Goal: Task Accomplishment & Management: Manage account settings

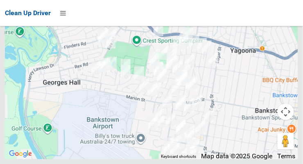
scroll to position [8037, 0]
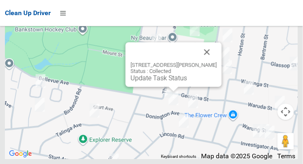
click at [217, 62] on button "Close" at bounding box center [208, 52] width 20 height 20
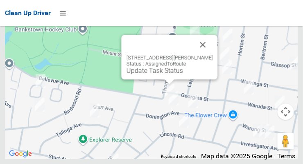
click at [212, 55] on button "Close" at bounding box center [203, 45] width 20 height 20
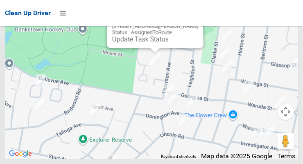
click at [193, 23] on button "Close" at bounding box center [189, 13] width 20 height 20
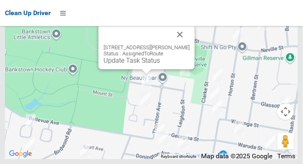
click at [186, 44] on button "Close" at bounding box center [180, 35] width 20 height 20
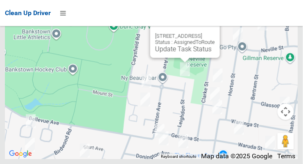
click at [215, 33] on button "Close" at bounding box center [205, 23] width 20 height 20
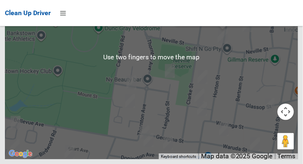
scroll to position [7993, 0]
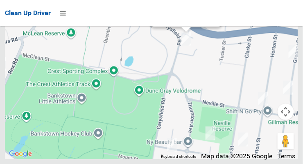
click at [179, 22] on link "Update Task Status" at bounding box center [185, 18] width 57 height 8
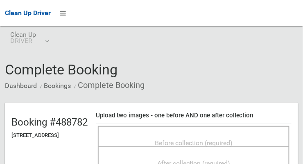
click at [187, 139] on span "Before collection (required)" at bounding box center [194, 143] width 78 height 8
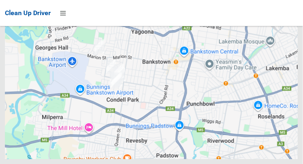
scroll to position [7993, 0]
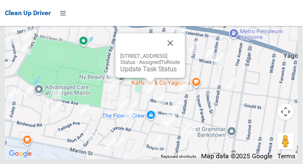
click at [180, 53] on button "Close" at bounding box center [171, 43] width 20 height 20
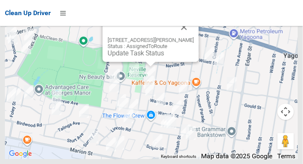
click at [188, 37] on button "Close" at bounding box center [185, 27] width 20 height 20
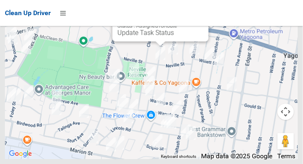
click at [198, 16] on button "Close" at bounding box center [194, 7] width 20 height 20
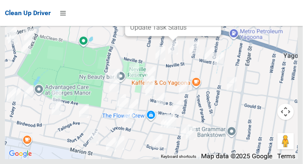
click at [213, 11] on button "Close" at bounding box center [207, 1] width 20 height 20
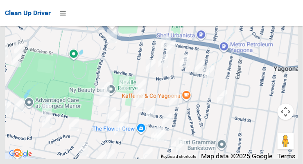
scroll to position [8037, 0]
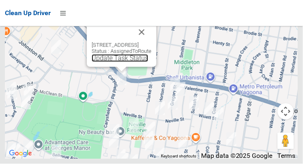
click at [120, 62] on link "Update Task Status" at bounding box center [120, 59] width 57 height 8
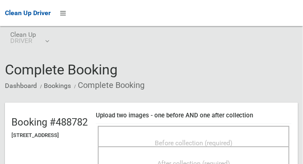
click at [170, 139] on span "Before collection (required)" at bounding box center [194, 143] width 78 height 8
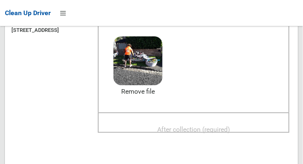
scroll to position [102, 0]
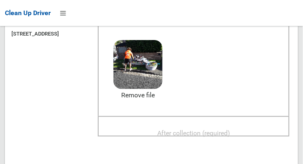
click at [216, 129] on span "After collection (required)" at bounding box center [193, 133] width 73 height 8
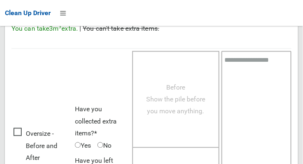
scroll to position [741, 0]
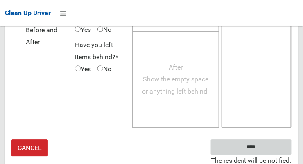
click at [250, 150] on input "****" at bounding box center [251, 147] width 81 height 15
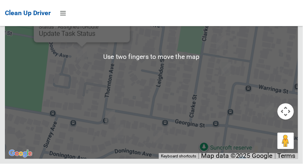
scroll to position [7865, 0]
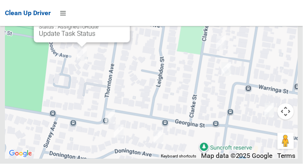
click at [123, 18] on button "Close" at bounding box center [116, 8] width 20 height 20
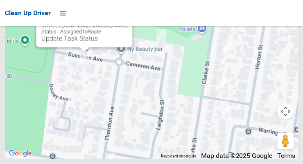
click at [82, 43] on link "Update Task Status" at bounding box center [69, 39] width 57 height 8
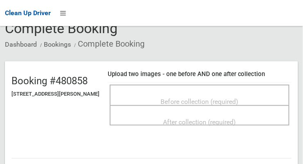
scroll to position [44, 0]
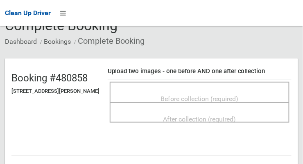
click at [206, 95] on span "Before collection (required)" at bounding box center [200, 99] width 78 height 8
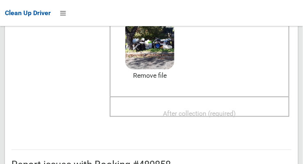
scroll to position [119, 0]
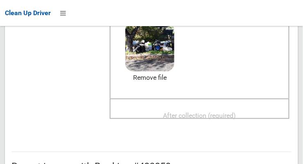
click at [225, 112] on span "After collection (required)" at bounding box center [200, 116] width 73 height 8
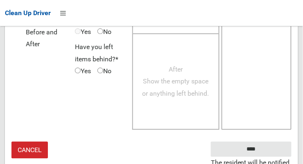
scroll to position [741, 0]
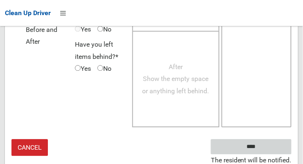
click at [254, 144] on input "****" at bounding box center [251, 147] width 81 height 15
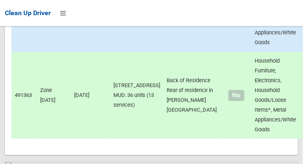
scroll to position [7920, 0]
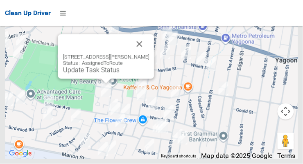
click at [106, 74] on link "Update Task Status" at bounding box center [91, 70] width 57 height 8
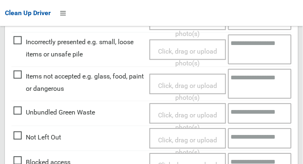
scroll to position [279, 0]
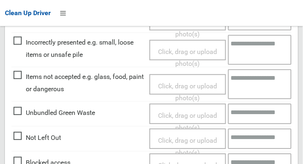
click at [21, 137] on span "Not Left Out" at bounding box center [38, 138] width 48 height 12
click at [195, 137] on span "Click, drag or upload photo(s)" at bounding box center [187, 147] width 59 height 20
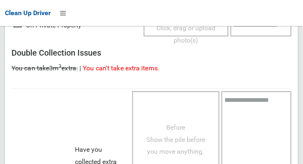
scroll to position [598, 0]
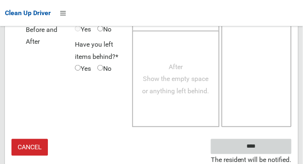
click at [249, 144] on input "****" at bounding box center [251, 146] width 81 height 15
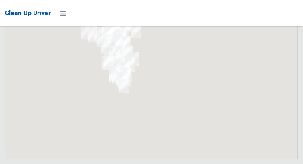
scroll to position [7920, 0]
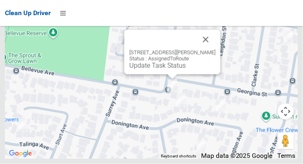
click at [216, 50] on button "Close" at bounding box center [206, 40] width 20 height 20
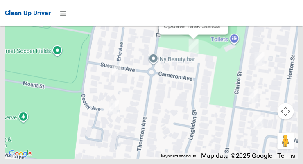
click at [195, 30] on link "Update Task Status" at bounding box center [192, 26] width 57 height 8
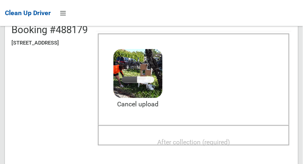
scroll to position [91, 0]
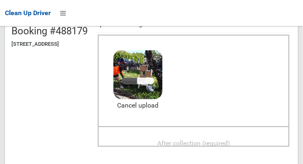
click at [210, 140] on span "After collection (required)" at bounding box center [193, 144] width 73 height 8
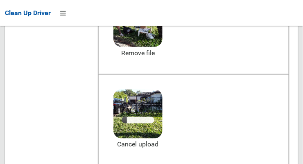
scroll to position [150, 0]
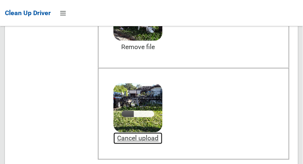
click at [163, 139] on link "Cancel upload" at bounding box center [138, 139] width 49 height 12
click at [163, 138] on link "Cancel upload" at bounding box center [138, 139] width 49 height 12
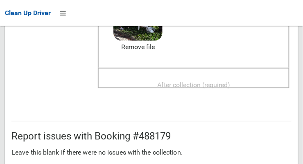
click at [204, 81] on span "After collection (required)" at bounding box center [193, 85] width 73 height 8
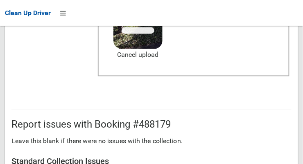
scroll to position [233, 0]
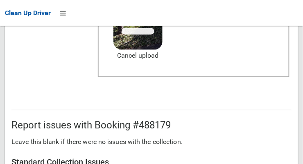
click at [229, 77] on div "After collection (required) 6.5 MB 2025-10-1408.54.535596722348535904682.jpg Ch…" at bounding box center [194, 31] width 192 height 93
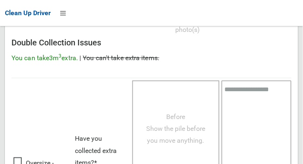
scroll to position [593, 0]
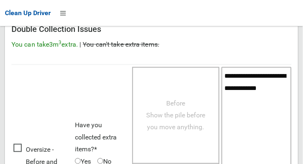
scroll to position [759, 0]
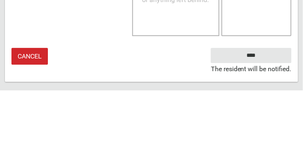
type textarea "**********"
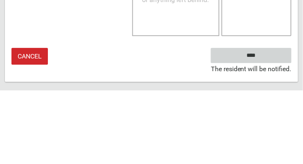
click at [264, 137] on input "****" at bounding box center [251, 129] width 81 height 15
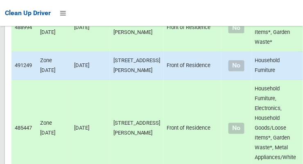
scroll to position [7920, 0]
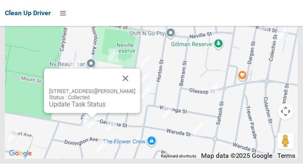
click at [136, 89] on button "Close" at bounding box center [126, 79] width 20 height 20
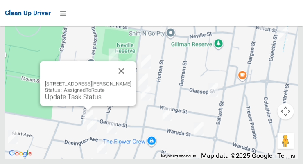
click at [132, 81] on button "Close" at bounding box center [122, 71] width 20 height 20
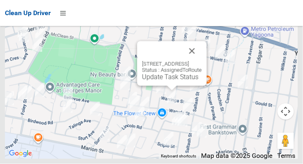
click at [202, 61] on button "Close" at bounding box center [192, 51] width 20 height 20
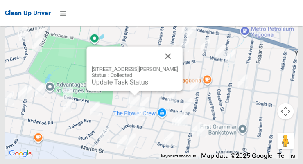
click at [178, 66] on button "Close" at bounding box center [169, 57] width 20 height 20
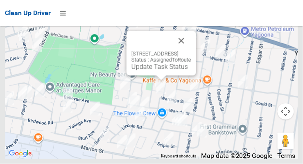
click at [191, 51] on button "Close" at bounding box center [182, 41] width 20 height 20
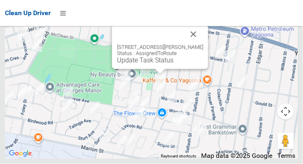
click at [198, 44] on button "Close" at bounding box center [194, 35] width 20 height 20
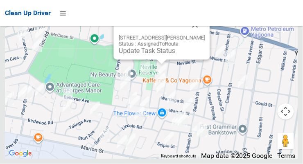
click at [200, 35] on button "Close" at bounding box center [196, 25] width 20 height 20
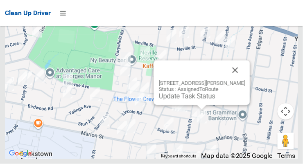
click at [242, 80] on button "Close" at bounding box center [236, 71] width 20 height 20
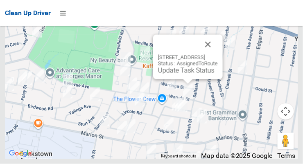
click at [218, 55] on button "Close" at bounding box center [208, 45] width 20 height 20
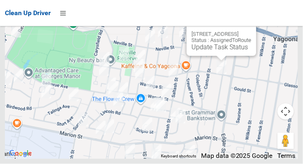
click at [252, 31] on button "Close" at bounding box center [242, 21] width 20 height 20
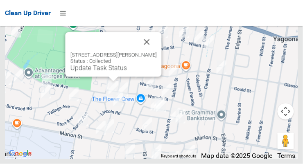
click at [157, 52] on button "Close" at bounding box center [147, 42] width 20 height 20
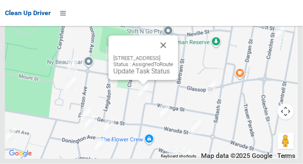
click at [173, 55] on button "Close" at bounding box center [164, 46] width 20 height 20
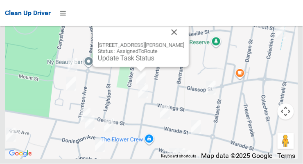
click at [178, 42] on button "Close" at bounding box center [175, 33] width 20 height 20
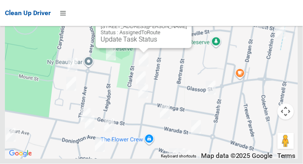
click at [180, 23] on button "Close" at bounding box center [178, 14] width 20 height 20
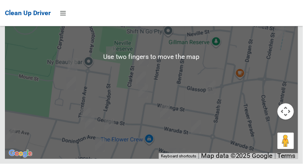
scroll to position [7866, 0]
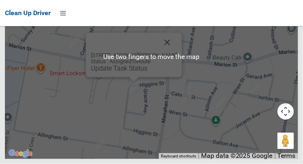
scroll to position [7919, 0]
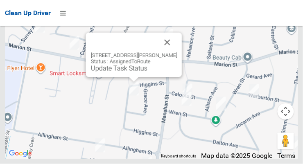
click at [177, 52] on button "Close" at bounding box center [168, 43] width 20 height 20
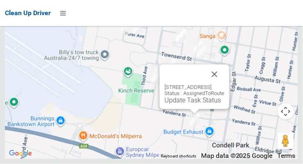
click at [225, 84] on button "Close" at bounding box center [215, 75] width 20 height 20
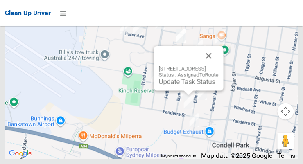
click at [219, 66] on button "Close" at bounding box center [209, 56] width 20 height 20
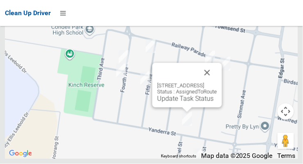
click at [217, 83] on button "Close" at bounding box center [208, 73] width 20 height 20
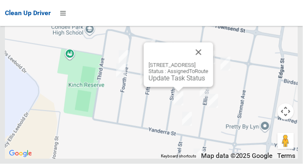
click at [209, 62] on button "Close" at bounding box center [199, 53] width 20 height 20
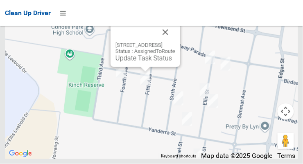
click at [175, 42] on button "Close" at bounding box center [166, 33] width 20 height 20
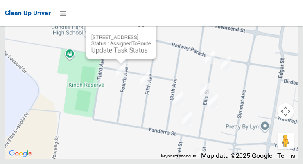
click at [151, 34] on button "Close" at bounding box center [142, 25] width 20 height 20
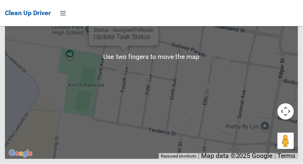
scroll to position [7893, 0]
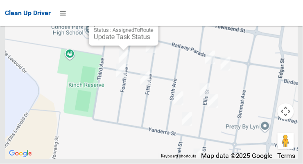
click at [154, 21] on button "Close" at bounding box center [144, 11] width 20 height 20
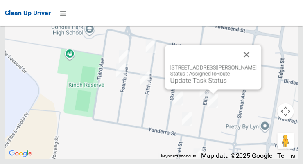
click at [254, 65] on button "Close" at bounding box center [247, 55] width 20 height 20
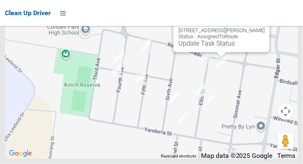
click at [260, 27] on button "Close" at bounding box center [255, 18] width 20 height 20
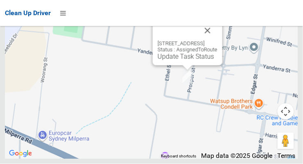
click at [218, 41] on button "Close" at bounding box center [208, 31] width 20 height 20
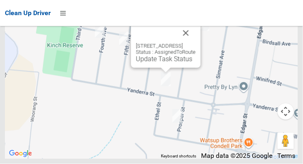
click at [196, 43] on button "Close" at bounding box center [186, 33] width 20 height 20
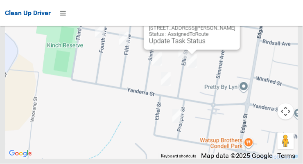
click at [230, 25] on button "Close" at bounding box center [226, 15] width 20 height 20
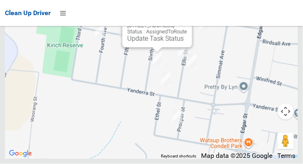
click at [187, 23] on button "Close" at bounding box center [178, 13] width 20 height 20
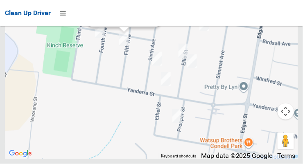
click at [164, 36] on div at bounding box center [151, 57] width 293 height 205
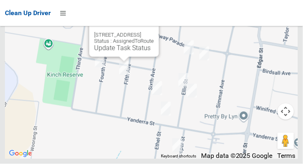
click at [154, 32] on button "Close" at bounding box center [144, 22] width 20 height 20
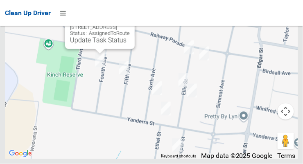
click at [130, 24] on button "Close" at bounding box center [120, 15] width 20 height 20
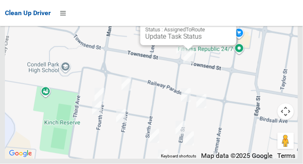
click at [232, 20] on button "Close" at bounding box center [222, 11] width 20 height 20
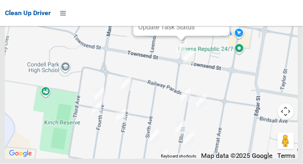
click at [225, 11] on button "Close" at bounding box center [215, 1] width 20 height 20
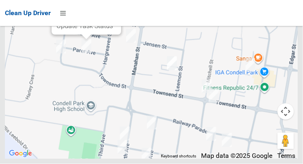
click at [116, 10] on button "Close" at bounding box center [107, 0] width 20 height 20
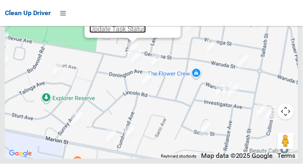
click at [98, 33] on link "Update Task Status" at bounding box center [118, 29] width 57 height 8
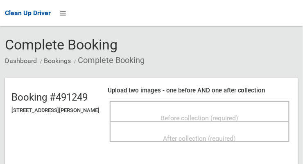
scroll to position [25, 0]
click at [219, 114] on span "Before collection (required)" at bounding box center [200, 118] width 78 height 8
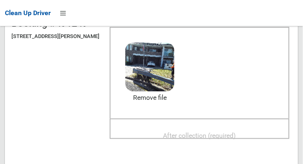
scroll to position [100, 0]
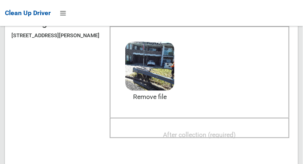
click at [210, 131] on span "After collection (required)" at bounding box center [200, 135] width 73 height 8
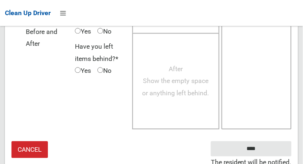
scroll to position [741, 0]
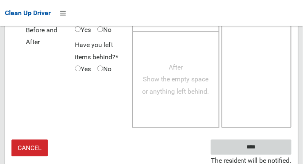
click at [250, 147] on input "****" at bounding box center [251, 147] width 81 height 15
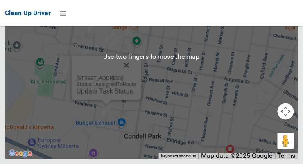
scroll to position [7920, 0]
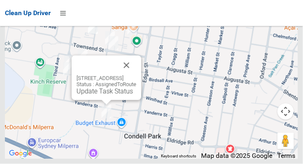
click at [136, 75] on button "Close" at bounding box center [127, 66] width 20 height 20
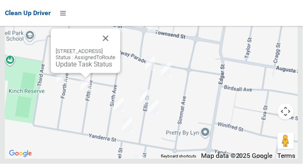
click at [96, 48] on div at bounding box center [76, 39] width 40 height 20
click at [120, 59] on div "22 Fifth Avenue, CONDELL PARK NSW 2200 Status : AssignedToRoute Update Task Sta…" at bounding box center [86, 51] width 70 height 45
click at [116, 48] on button "Close" at bounding box center [106, 39] width 20 height 20
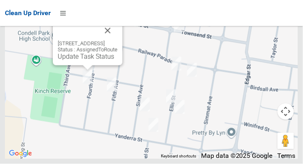
click at [118, 41] on button "Close" at bounding box center [108, 31] width 20 height 20
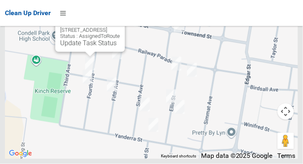
click at [120, 27] on button "Close" at bounding box center [110, 17] width 20 height 20
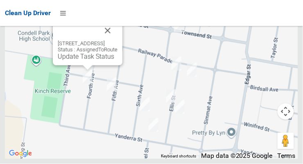
click at [73, 61] on link "Update Task Status" at bounding box center [86, 57] width 57 height 8
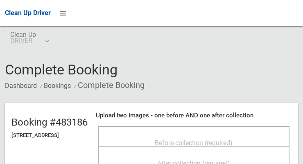
click at [183, 139] on span "Before collection (required)" at bounding box center [194, 143] width 78 height 8
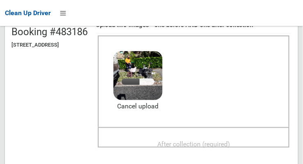
scroll to position [90, 0]
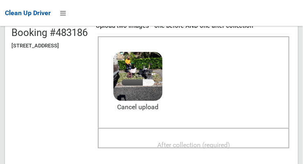
click at [214, 141] on span "After collection (required)" at bounding box center [193, 145] width 73 height 8
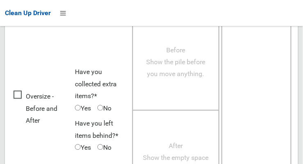
scroll to position [741, 0]
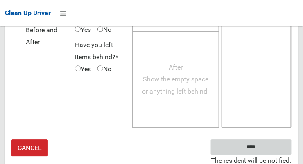
click at [257, 146] on input "****" at bounding box center [251, 147] width 81 height 15
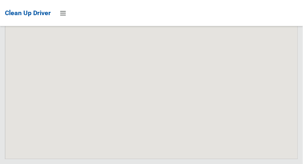
scroll to position [7920, 0]
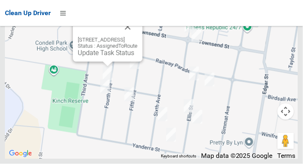
click at [100, 57] on link "Update Task Status" at bounding box center [106, 53] width 57 height 8
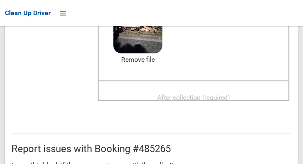
scroll to position [135, 0]
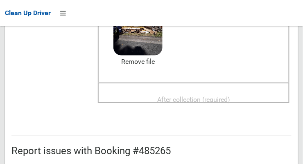
click at [226, 96] on span "After collection (required)" at bounding box center [193, 100] width 73 height 8
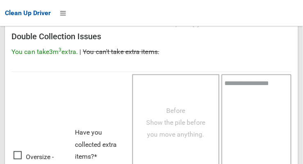
scroll to position [741, 0]
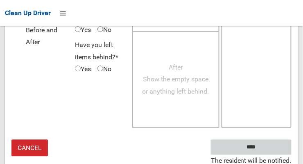
click at [254, 147] on input "****" at bounding box center [251, 147] width 81 height 15
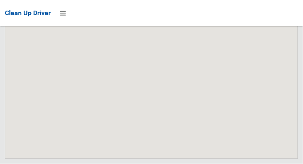
scroll to position [7920, 0]
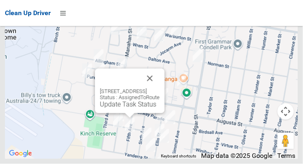
click at [160, 89] on button "Close" at bounding box center [150, 79] width 20 height 20
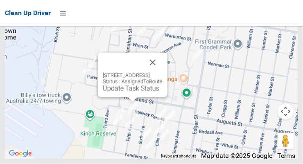
click at [163, 73] on button "Close" at bounding box center [153, 63] width 20 height 20
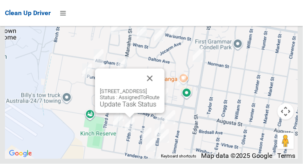
click at [160, 89] on button "Close" at bounding box center [150, 79] width 20 height 20
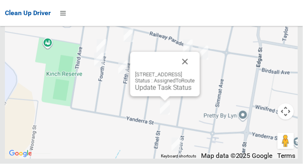
click at [195, 72] on button "Close" at bounding box center [185, 62] width 20 height 20
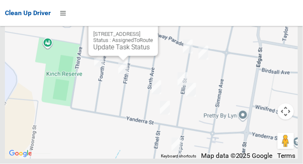
click at [124, 51] on link "Update Task Status" at bounding box center [121, 47] width 57 height 8
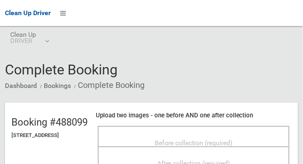
click at [219, 139] on span "Before collection (required)" at bounding box center [194, 143] width 78 height 8
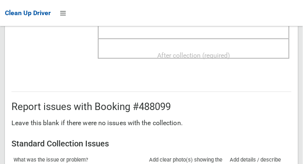
scroll to position [181, 0]
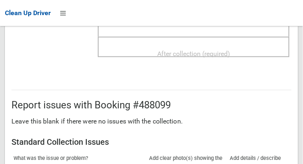
click at [230, 50] on span "After collection (required)" at bounding box center [193, 54] width 73 height 8
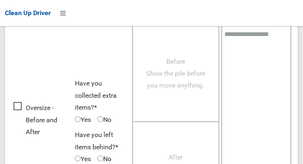
scroll to position [741, 0]
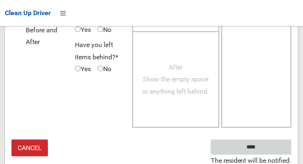
click at [253, 147] on input "****" at bounding box center [251, 147] width 81 height 15
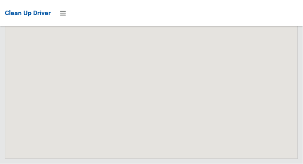
scroll to position [7823, 0]
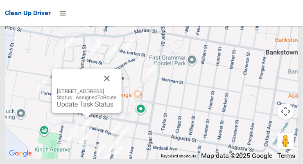
click at [89, 109] on link "Update Task Status" at bounding box center [85, 105] width 57 height 8
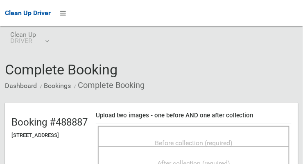
click at [199, 139] on span "Before collection (required)" at bounding box center [194, 143] width 78 height 8
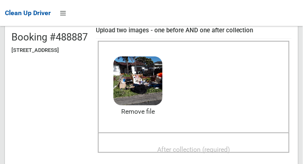
scroll to position [86, 0]
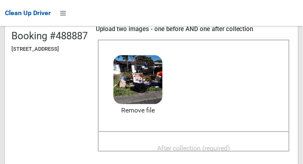
click at [221, 145] on span "After collection (required)" at bounding box center [193, 149] width 73 height 8
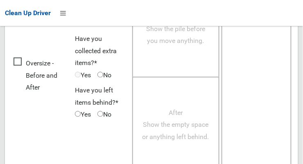
scroll to position [741, 0]
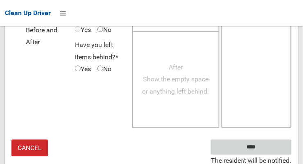
click at [256, 146] on input "****" at bounding box center [251, 147] width 81 height 15
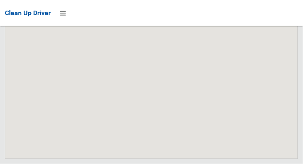
scroll to position [7824, 0]
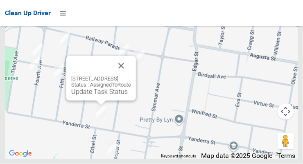
click at [131, 76] on button "Close" at bounding box center [121, 66] width 20 height 20
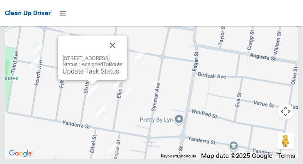
click at [89, 75] on link "Update Task Status" at bounding box center [91, 72] width 57 height 8
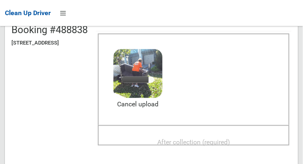
scroll to position [102, 0]
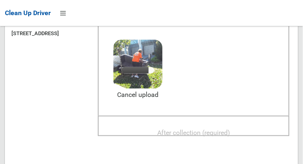
click at [224, 129] on span "After collection (required)" at bounding box center [193, 133] width 73 height 8
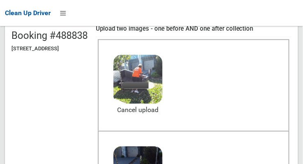
scroll to position [89, 0]
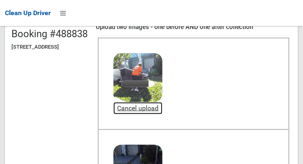
click at [163, 108] on link "Cancel upload" at bounding box center [138, 108] width 49 height 12
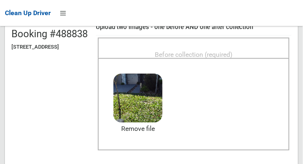
click at [232, 51] on span "Before collection (required)" at bounding box center [194, 55] width 78 height 8
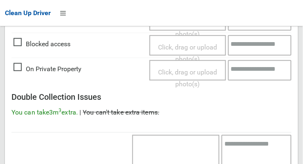
scroll to position [741, 0]
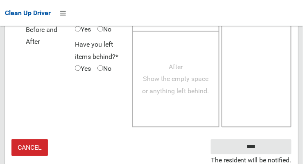
click at [258, 82] on textarea at bounding box center [257, 31] width 70 height 193
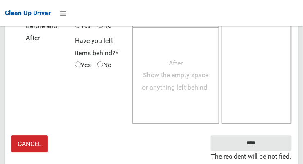
scroll to position [759, 0]
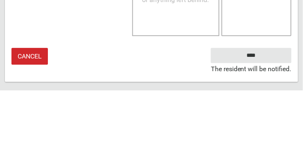
type textarea "**********"
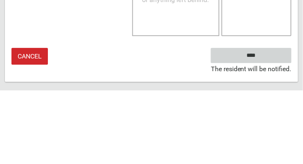
click at [248, 129] on input "****" at bounding box center [251, 129] width 81 height 15
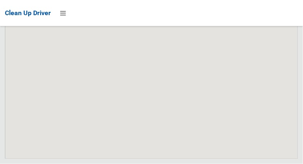
scroll to position [7824, 0]
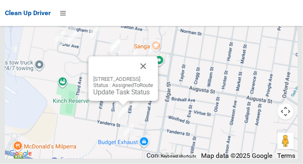
click at [114, 96] on link "Update Task Status" at bounding box center [121, 93] width 57 height 8
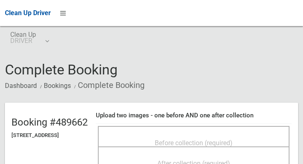
click at [196, 135] on div "Before collection (required)" at bounding box center [194, 142] width 174 height 15
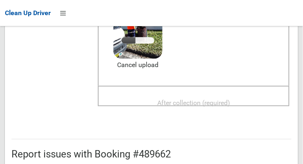
scroll to position [132, 0]
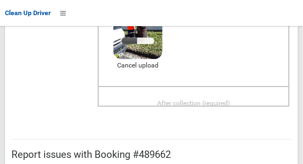
click at [227, 100] on span "After collection (required)" at bounding box center [193, 104] width 73 height 8
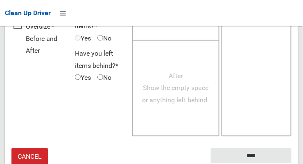
scroll to position [741, 0]
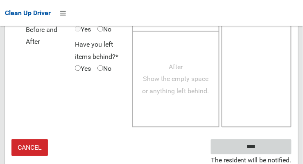
click at [254, 142] on input "****" at bounding box center [251, 147] width 81 height 15
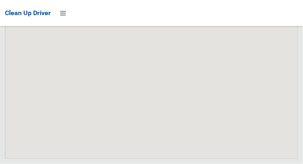
scroll to position [7824, 0]
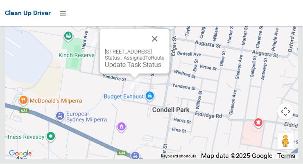
click at [165, 49] on button "Close" at bounding box center [155, 39] width 20 height 20
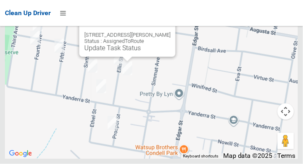
click at [169, 32] on button "Close" at bounding box center [161, 22] width 20 height 20
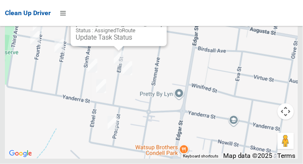
click at [162, 21] on button "Close" at bounding box center [153, 12] width 20 height 20
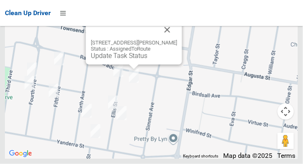
click at [172, 40] on button "Close" at bounding box center [168, 30] width 20 height 20
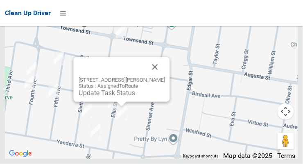
click at [164, 77] on button "Close" at bounding box center [155, 67] width 20 height 20
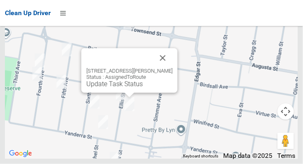
click at [170, 68] on button "Close" at bounding box center [163, 58] width 20 height 20
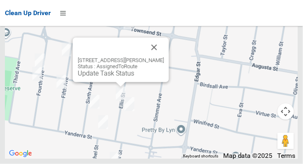
click at [162, 57] on button "Close" at bounding box center [155, 48] width 20 height 20
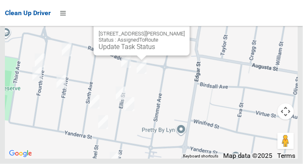
click at [175, 31] on button "Close" at bounding box center [176, 21] width 20 height 20
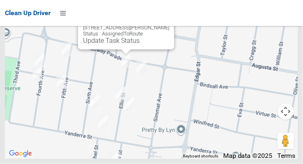
click at [168, 25] on button "Close" at bounding box center [160, 15] width 20 height 20
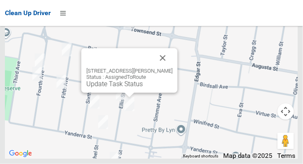
click at [128, 88] on link "Update Task Status" at bounding box center [114, 84] width 57 height 8
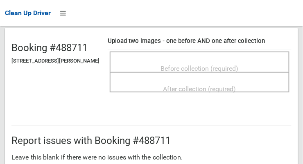
scroll to position [73, 0]
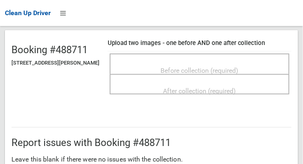
click at [218, 67] on span "Before collection (required)" at bounding box center [200, 71] width 78 height 8
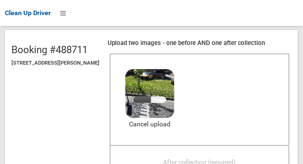
scroll to position [130, 0]
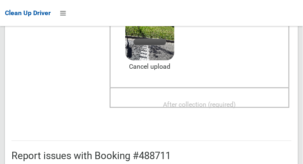
click at [219, 102] on span "After collection (required)" at bounding box center [200, 105] width 73 height 8
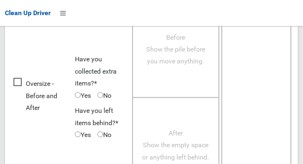
scroll to position [741, 0]
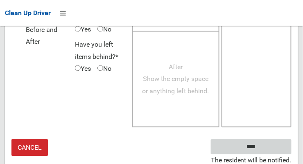
click at [252, 145] on input "****" at bounding box center [251, 147] width 81 height 15
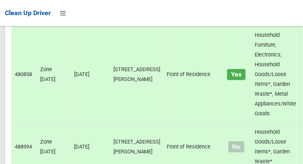
scroll to position [7823, 0]
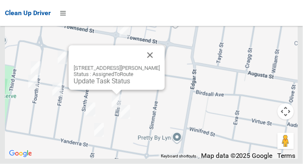
click at [112, 90] on div "[STREET_ADDRESS][PERSON_NAME] Status : AssignedToRoute Update Task Status" at bounding box center [117, 67] width 96 height 45
click at [114, 85] on link "Update Task Status" at bounding box center [102, 81] width 57 height 8
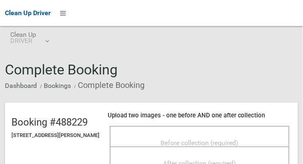
click at [214, 139] on span "Before collection (required)" at bounding box center [200, 143] width 78 height 8
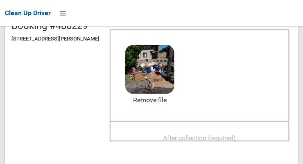
scroll to position [94, 0]
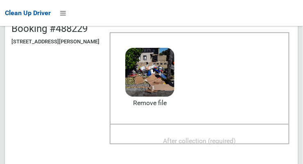
click at [213, 137] on span "After collection (required)" at bounding box center [200, 141] width 73 height 8
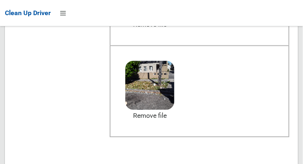
scroll to position [493, 0]
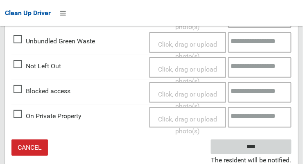
click at [249, 145] on input "****" at bounding box center [251, 147] width 81 height 15
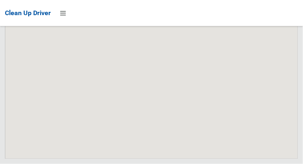
scroll to position [7823, 0]
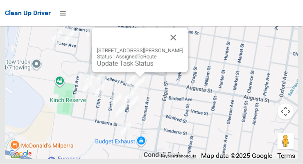
click at [141, 68] on link "Update Task Status" at bounding box center [125, 64] width 57 height 8
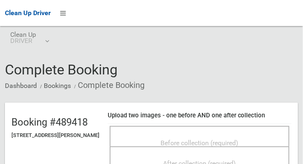
click at [214, 139] on span "Before collection (required)" at bounding box center [200, 143] width 78 height 8
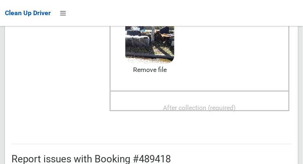
scroll to position [127, 0]
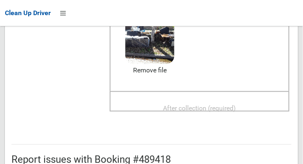
click at [235, 108] on span "After collection (required)" at bounding box center [200, 109] width 73 height 8
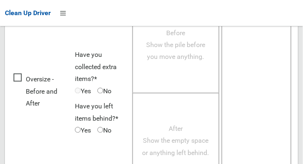
scroll to position [741, 0]
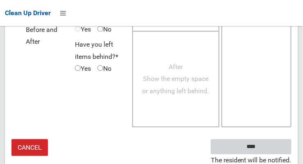
click at [256, 146] on input "****" at bounding box center [251, 147] width 81 height 15
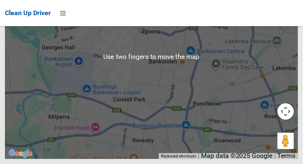
scroll to position [7822, 0]
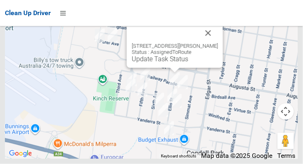
click at [175, 63] on link "Update Task Status" at bounding box center [160, 59] width 57 height 8
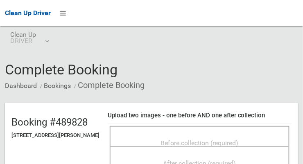
click at [188, 139] on span "Before collection (required)" at bounding box center [200, 143] width 78 height 8
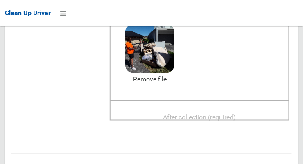
scroll to position [116, 0]
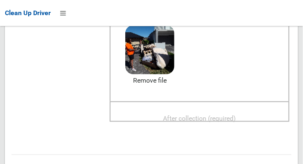
click at [223, 115] on span "After collection (required)" at bounding box center [200, 119] width 73 height 8
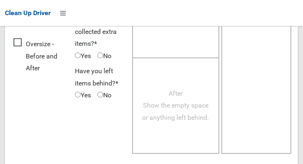
scroll to position [741, 0]
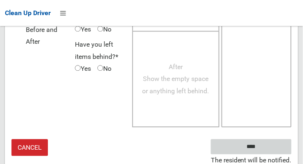
click at [256, 143] on input "****" at bounding box center [251, 147] width 81 height 15
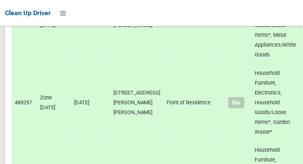
scroll to position [7824, 0]
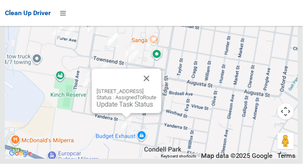
click at [157, 89] on button "Close" at bounding box center [147, 79] width 20 height 20
click at [120, 109] on link "Update Task Status" at bounding box center [125, 105] width 57 height 8
click at [157, 89] on button "Close" at bounding box center [147, 79] width 20 height 20
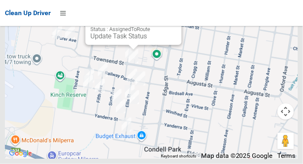
click at [128, 40] on link "Update Task Status" at bounding box center [119, 36] width 57 height 8
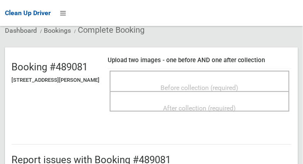
scroll to position [55, 0]
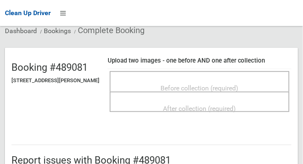
click at [209, 84] on span "Before collection (required)" at bounding box center [200, 88] width 78 height 8
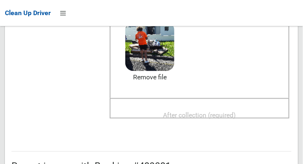
scroll to position [118, 0]
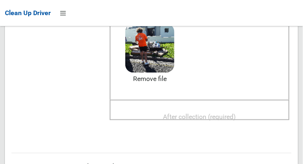
click at [222, 113] on span "After collection (required)" at bounding box center [200, 117] width 73 height 8
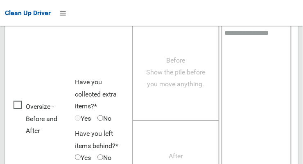
scroll to position [741, 0]
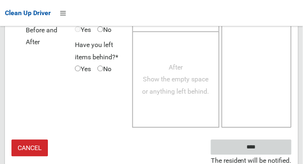
click at [256, 143] on input "****" at bounding box center [251, 147] width 81 height 15
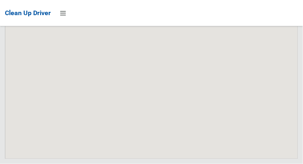
scroll to position [7824, 0]
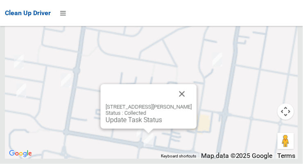
click at [194, 89] on div "[STREET_ADDRESS][PERSON_NAME] Status : Collected Update Task Status" at bounding box center [151, 57] width 293 height 205
click at [192, 104] on button "Close" at bounding box center [183, 94] width 20 height 20
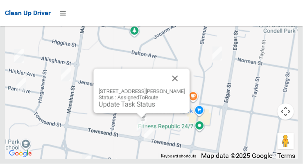
click at [132, 109] on link "Update Task Status" at bounding box center [127, 105] width 57 height 8
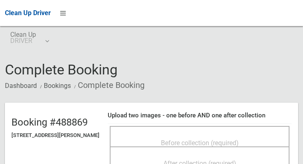
click at [173, 139] on span "Before collection (required)" at bounding box center [200, 143] width 78 height 8
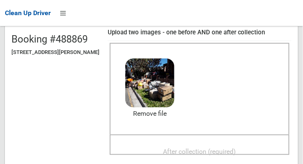
scroll to position [83, 0]
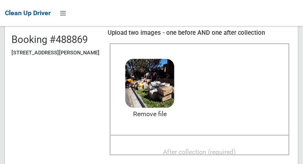
click at [217, 148] on span "After collection (required)" at bounding box center [200, 152] width 73 height 8
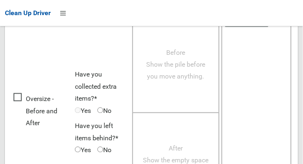
scroll to position [741, 0]
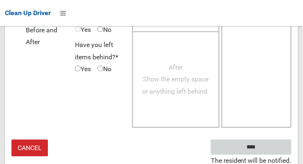
click at [255, 146] on input "****" at bounding box center [251, 147] width 81 height 15
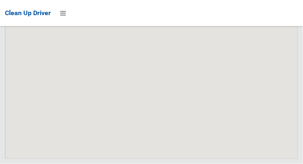
scroll to position [7823, 0]
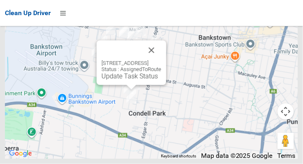
click at [161, 60] on button "Close" at bounding box center [152, 51] width 20 height 20
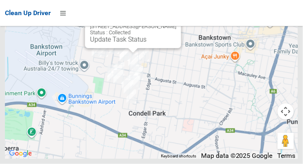
click at [177, 23] on button "Close" at bounding box center [167, 14] width 20 height 20
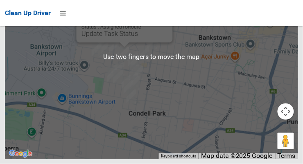
scroll to position [7817, 0]
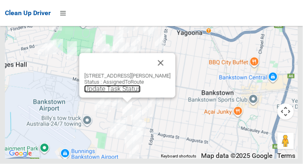
click at [122, 93] on link "Update Task Status" at bounding box center [112, 89] width 57 height 8
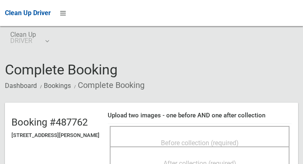
click at [226, 135] on div "Before collection (required)" at bounding box center [200, 142] width 162 height 15
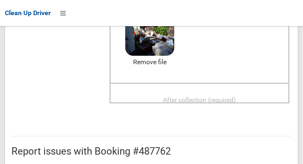
scroll to position [134, 0]
click at [232, 97] on span "After collection (required)" at bounding box center [200, 101] width 73 height 8
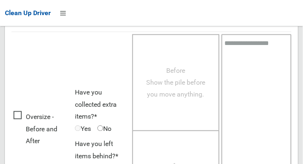
scroll to position [741, 0]
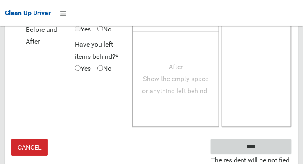
click at [251, 147] on input "****" at bounding box center [251, 147] width 81 height 15
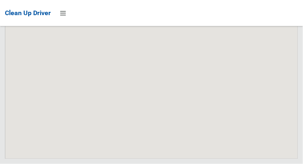
scroll to position [7823, 0]
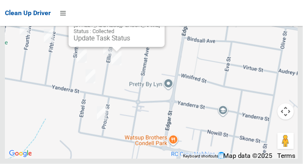
click at [160, 22] on button "Close" at bounding box center [151, 12] width 20 height 20
click at [157, 22] on button "Close" at bounding box center [151, 12] width 20 height 20
click at [155, 22] on button "Close" at bounding box center [151, 12] width 20 height 20
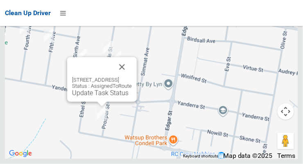
click at [100, 97] on link "Update Task Status" at bounding box center [100, 93] width 57 height 8
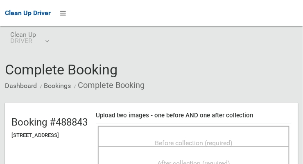
click at [159, 138] on div "Before collection (required)" at bounding box center [194, 142] width 174 height 15
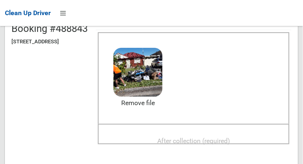
scroll to position [95, 0]
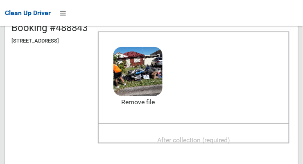
click at [224, 136] on span "After collection (required)" at bounding box center [193, 140] width 73 height 8
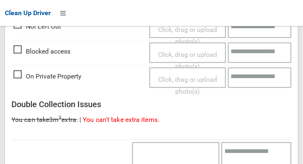
scroll to position [741, 0]
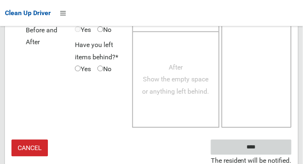
click at [245, 143] on input "****" at bounding box center [251, 147] width 81 height 15
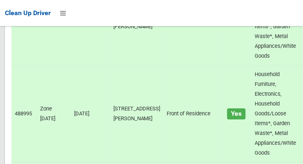
scroll to position [7823, 0]
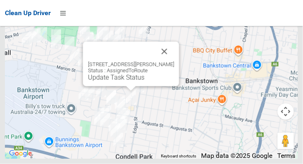
click at [171, 61] on button "Close" at bounding box center [165, 52] width 20 height 20
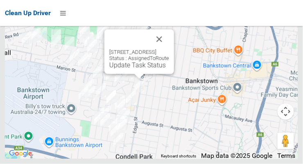
click at [169, 49] on button "Close" at bounding box center [160, 40] width 20 height 20
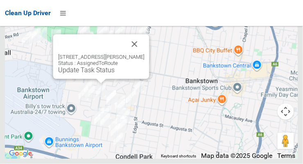
click at [145, 54] on button "Close" at bounding box center [135, 44] width 20 height 20
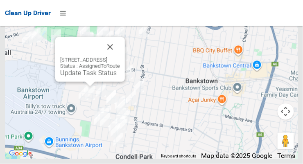
click at [120, 57] on button "Close" at bounding box center [110, 47] width 20 height 20
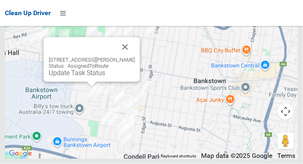
click at [135, 57] on button "Close" at bounding box center [126, 47] width 20 height 20
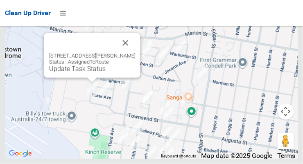
click at [136, 53] on button "Close" at bounding box center [126, 43] width 20 height 20
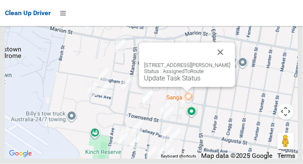
click at [184, 82] on link "Update Task Status" at bounding box center [172, 79] width 57 height 8
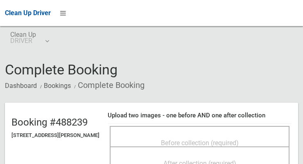
click at [188, 139] on span "Before collection (required)" at bounding box center [200, 143] width 78 height 8
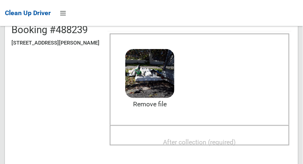
scroll to position [91, 0]
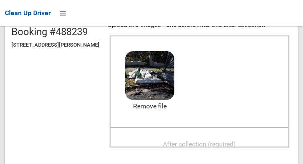
click at [215, 141] on span "After collection (required)" at bounding box center [200, 145] width 73 height 8
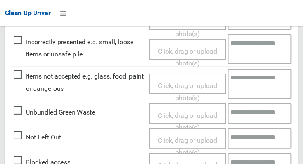
scroll to position [493, 0]
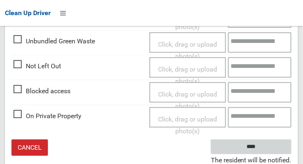
click at [253, 145] on input "****" at bounding box center [251, 147] width 81 height 15
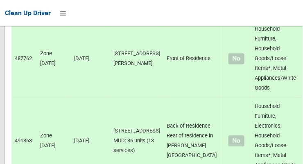
scroll to position [7823, 0]
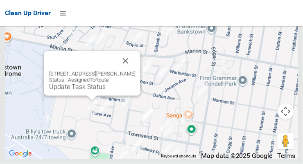
click at [136, 71] on button "Close" at bounding box center [126, 61] width 20 height 20
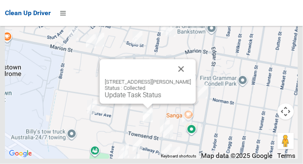
click at [191, 79] on button "Close" at bounding box center [182, 69] width 20 height 20
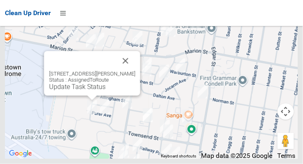
click at [136, 71] on button "Close" at bounding box center [126, 61] width 20 height 20
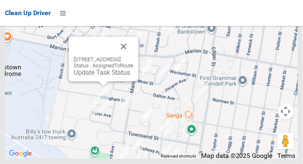
click at [134, 57] on button "Close" at bounding box center [124, 47] width 20 height 20
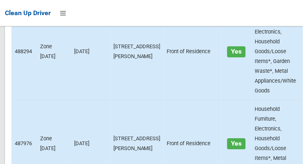
scroll to position [0, 0]
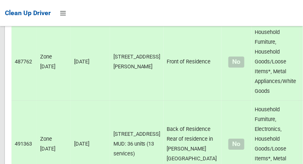
scroll to position [7824, 0]
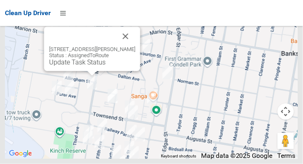
click at [136, 46] on button "Close" at bounding box center [126, 37] width 20 height 20
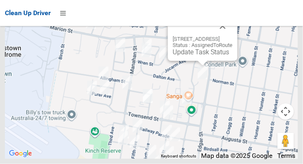
click at [233, 36] on button "Close" at bounding box center [223, 26] width 20 height 20
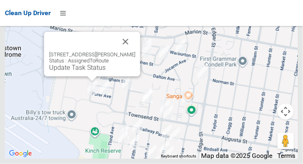
click at [136, 52] on button "Close" at bounding box center [126, 42] width 20 height 20
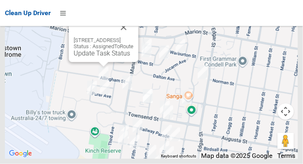
click at [134, 37] on button "Close" at bounding box center [124, 28] width 20 height 20
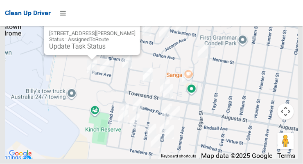
click at [136, 30] on button "Close" at bounding box center [126, 21] width 20 height 20
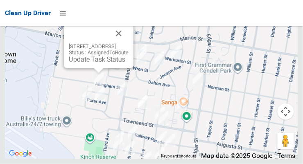
click at [129, 43] on button "Close" at bounding box center [119, 34] width 20 height 20
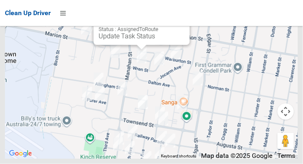
click at [184, 20] on button "Close" at bounding box center [176, 10] width 20 height 20
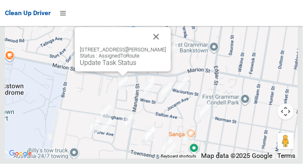
click at [166, 47] on button "Close" at bounding box center [157, 37] width 20 height 20
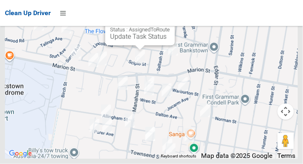
click at [170, 20] on button "Close" at bounding box center [160, 11] width 20 height 20
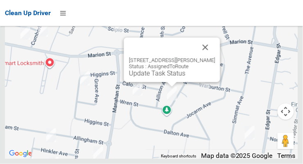
click at [216, 57] on button "Close" at bounding box center [206, 48] width 20 height 20
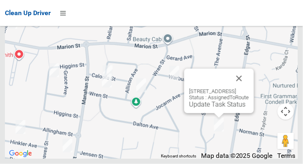
click at [249, 89] on button "Close" at bounding box center [239, 79] width 20 height 20
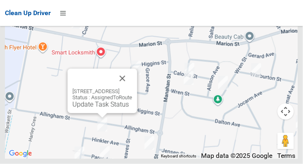
click at [132, 89] on button "Close" at bounding box center [123, 79] width 20 height 20
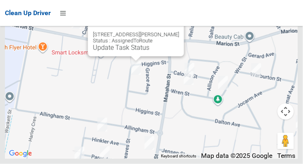
click at [128, 52] on link "Update Task Status" at bounding box center [121, 48] width 57 height 8
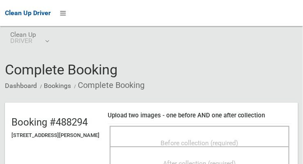
click at [177, 139] on span "Before collection (required)" at bounding box center [200, 143] width 78 height 8
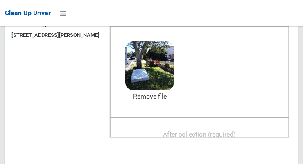
scroll to position [98, 0]
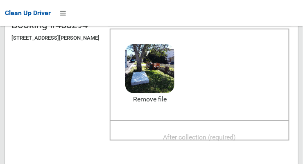
click at [221, 134] on span "After collection (required)" at bounding box center [200, 138] width 73 height 8
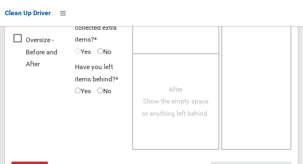
scroll to position [741, 0]
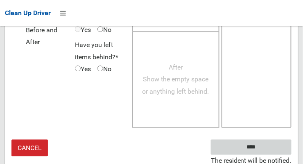
click at [264, 148] on input "****" at bounding box center [251, 147] width 81 height 15
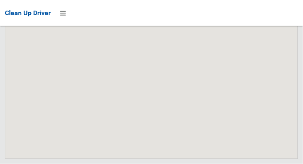
scroll to position [7823, 0]
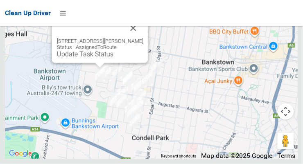
click at [143, 38] on button "Close" at bounding box center [134, 28] width 20 height 20
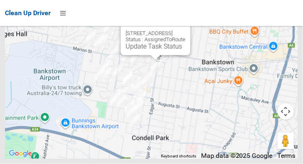
click at [186, 30] on button "Close" at bounding box center [176, 21] width 20 height 20
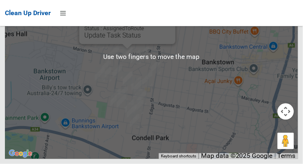
scroll to position [7790, 0]
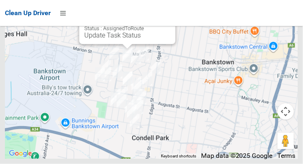
click at [171, 19] on button "Close" at bounding box center [161, 10] width 20 height 20
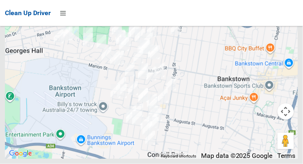
scroll to position [7823, 0]
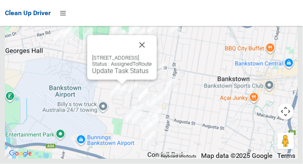
click at [152, 55] on button "Close" at bounding box center [142, 45] width 20 height 20
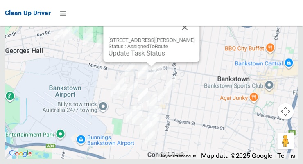
click at [195, 37] on button "Close" at bounding box center [185, 28] width 20 height 20
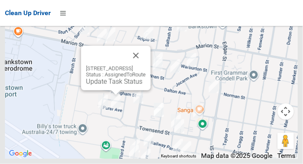
click at [146, 66] on button "Close" at bounding box center [136, 56] width 20 height 20
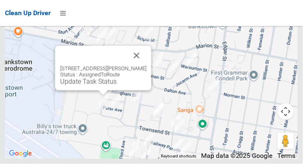
click at [147, 66] on button "Close" at bounding box center [137, 56] width 20 height 20
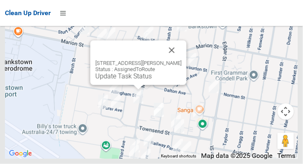
click at [182, 60] on button "Close" at bounding box center [172, 51] width 20 height 20
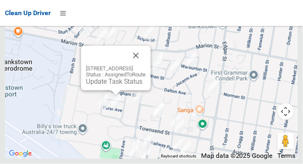
click at [110, 91] on div "13 Parer Avenue, CONDELL PARK NSW 2200 Status : AssignedToRoute Update Task Sta…" at bounding box center [116, 68] width 70 height 45
click at [112, 86] on link "Update Task Status" at bounding box center [114, 82] width 57 height 8
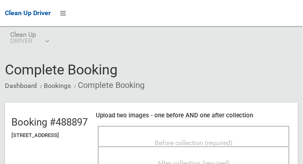
click at [186, 139] on span "Before collection (required)" at bounding box center [194, 143] width 78 height 8
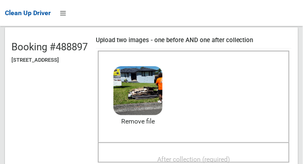
scroll to position [75, 0]
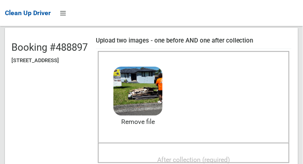
click at [216, 156] on span "After collection (required)" at bounding box center [193, 160] width 73 height 8
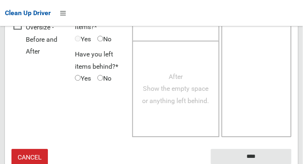
scroll to position [741, 0]
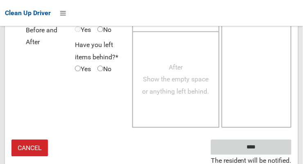
click at [264, 146] on input "****" at bounding box center [251, 147] width 81 height 15
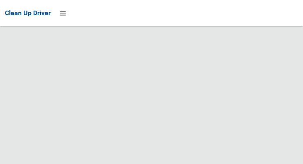
scroll to position [7823, 0]
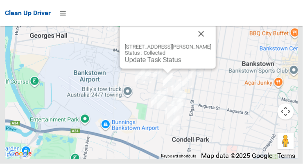
click at [211, 44] on button "Close" at bounding box center [202, 34] width 20 height 20
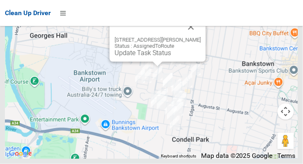
click at [201, 37] on button "Close" at bounding box center [192, 27] width 20 height 20
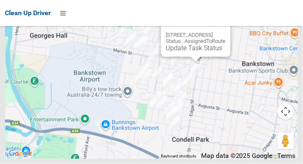
click at [226, 32] on button "Close" at bounding box center [216, 22] width 20 height 20
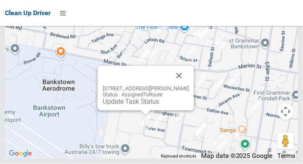
click at [131, 106] on link "Update Task Status" at bounding box center [131, 102] width 57 height 8
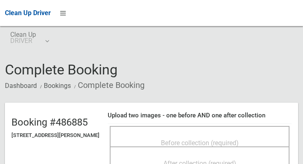
click at [196, 146] on span "Before collection (required)" at bounding box center [200, 143] width 78 height 8
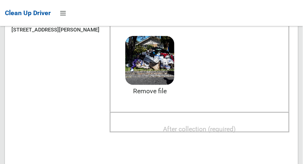
scroll to position [105, 0]
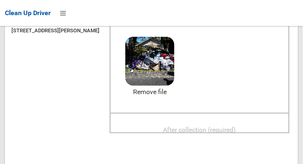
click at [227, 132] on span "After collection (required)" at bounding box center [200, 130] width 73 height 8
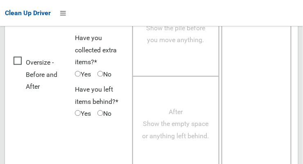
scroll to position [747, 0]
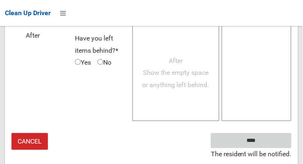
click at [256, 144] on input "****" at bounding box center [251, 140] width 81 height 15
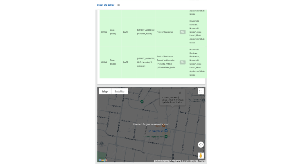
scroll to position [7532, 0]
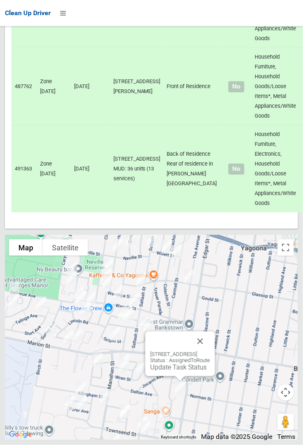
click at [210, 164] on button "Close" at bounding box center [201, 342] width 20 height 20
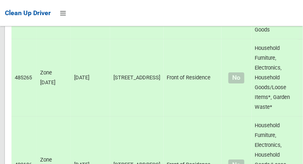
scroll to position [0, 0]
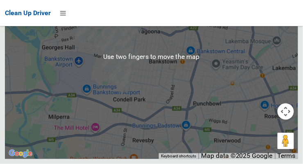
scroll to position [7793, 0]
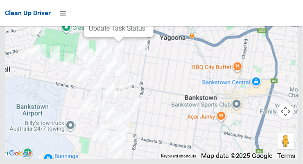
click at [149, 12] on button "Close" at bounding box center [139, 3] width 20 height 20
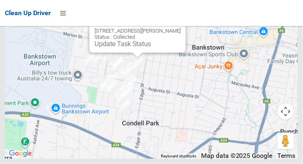
click at [174, 28] on button "Close" at bounding box center [171, 18] width 20 height 20
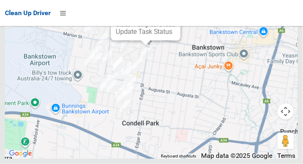
click at [176, 16] on button "Close" at bounding box center [166, 6] width 20 height 20
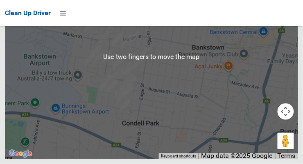
scroll to position [7765, 0]
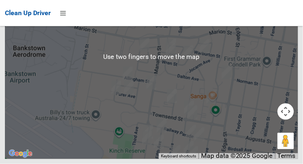
scroll to position [7790, 0]
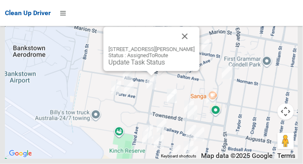
click at [195, 46] on button "Close" at bounding box center [185, 37] width 20 height 20
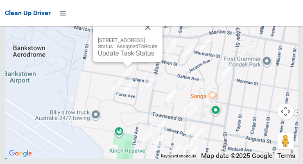
click at [158, 37] on button "Close" at bounding box center [148, 28] width 20 height 20
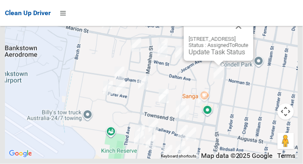
click at [249, 36] on button "Close" at bounding box center [239, 26] width 20 height 20
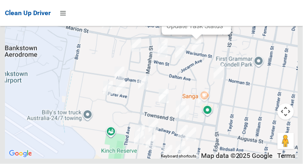
click at [227, 10] on button "Close" at bounding box center [217, 0] width 20 height 20
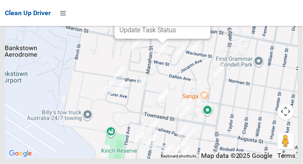
click at [205, 14] on button "Close" at bounding box center [196, 4] width 20 height 20
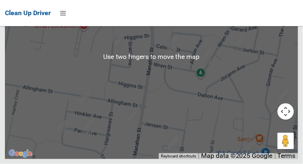
scroll to position [7823, 0]
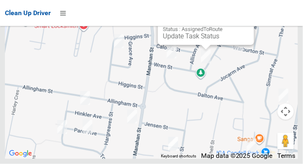
click at [250, 20] on button "Close" at bounding box center [240, 10] width 20 height 20
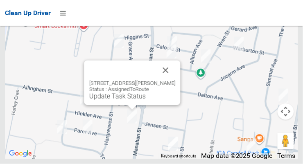
click at [176, 80] on button "Close" at bounding box center [166, 71] width 20 height 20
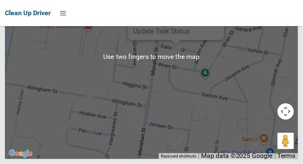
scroll to position [7817, 0]
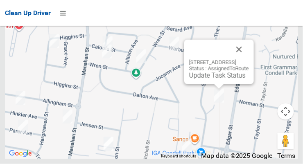
click at [249, 59] on button "Close" at bounding box center [239, 50] width 20 height 20
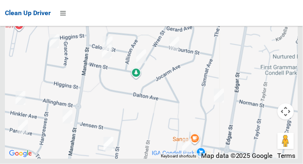
scroll to position [7823, 0]
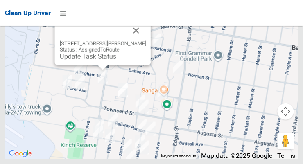
click at [146, 41] on button "Close" at bounding box center [137, 31] width 20 height 20
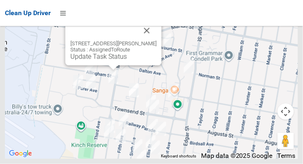
click at [157, 41] on button "Close" at bounding box center [147, 31] width 20 height 20
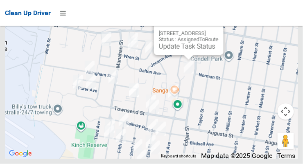
click at [219, 30] on button "Close" at bounding box center [209, 21] width 20 height 20
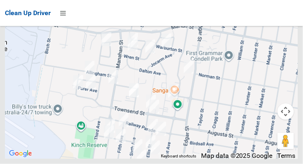
scroll to position [7824, 0]
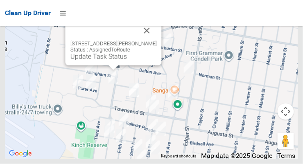
click at [76, 61] on link "Update Task Status" at bounding box center [98, 57] width 57 height 8
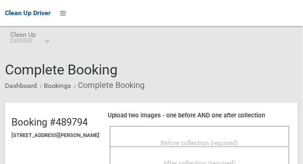
click at [222, 146] on span "Before collection (required)" at bounding box center [200, 143] width 78 height 8
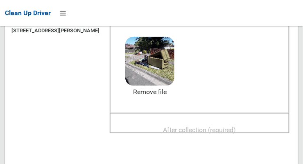
scroll to position [103, 0]
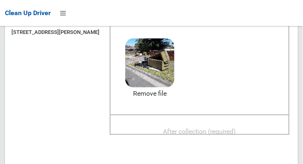
click at [214, 134] on span "After collection (required)" at bounding box center [200, 132] width 73 height 8
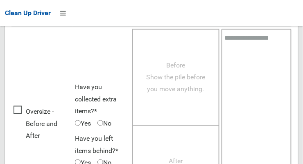
scroll to position [747, 0]
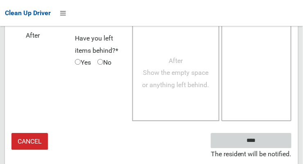
click at [264, 148] on input "****" at bounding box center [251, 140] width 81 height 15
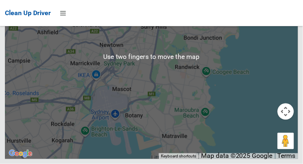
scroll to position [7819, 0]
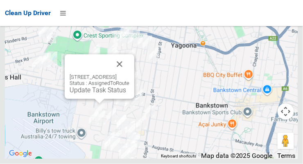
click at [91, 99] on div "[STREET_ADDRESS] Status : AssignedToRoute Update Task Status" at bounding box center [100, 77] width 70 height 45
click at [91, 94] on link "Update Task Status" at bounding box center [98, 90] width 57 height 8
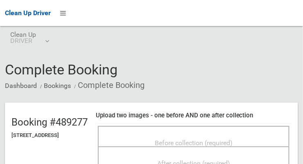
click at [188, 139] on span "Before collection (required)" at bounding box center [194, 143] width 78 height 8
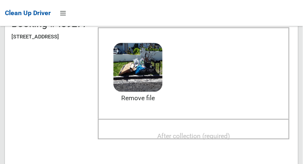
scroll to position [102, 0]
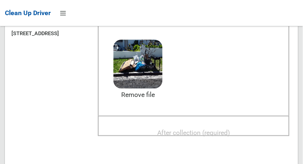
click at [221, 129] on span "After collection (required)" at bounding box center [193, 133] width 73 height 8
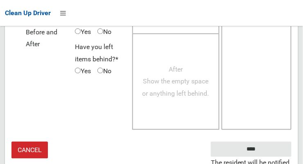
scroll to position [741, 0]
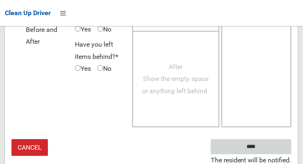
click at [264, 148] on input "****" at bounding box center [251, 147] width 81 height 15
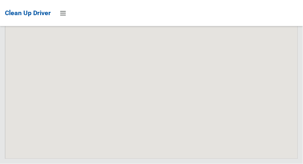
scroll to position [7823, 0]
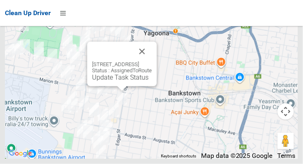
click at [152, 61] on button "Close" at bounding box center [142, 52] width 20 height 20
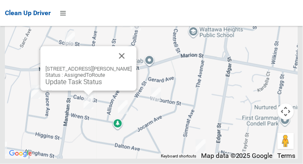
click at [126, 66] on button "Close" at bounding box center [122, 56] width 20 height 20
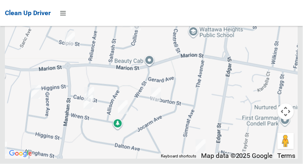
click at [128, 76] on div at bounding box center [151, 57] width 293 height 205
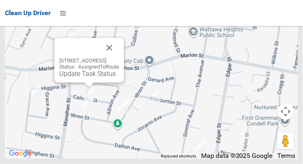
click at [119, 58] on button "Close" at bounding box center [110, 48] width 20 height 20
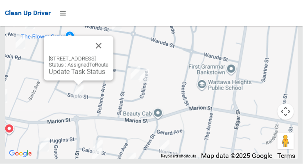
click at [109, 56] on button "Close" at bounding box center [99, 46] width 20 height 20
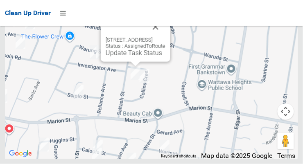
click at [166, 37] on button "Close" at bounding box center [156, 27] width 20 height 20
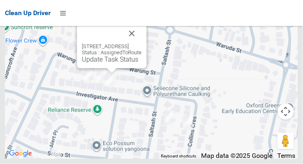
click at [142, 43] on button "Close" at bounding box center [132, 34] width 20 height 20
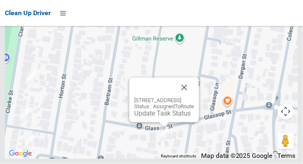
click at [194, 98] on button "Close" at bounding box center [185, 88] width 20 height 20
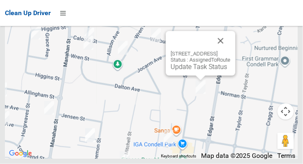
click at [202, 71] on link "Update Task Status" at bounding box center [199, 67] width 57 height 8
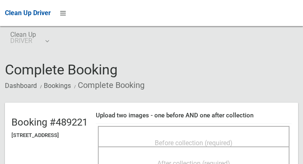
click at [195, 139] on span "Before collection (required)" at bounding box center [194, 143] width 78 height 8
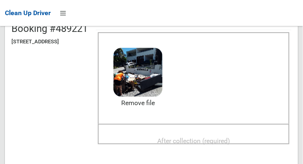
scroll to position [96, 0]
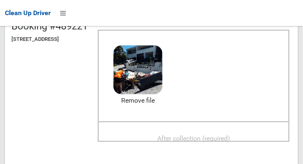
click at [217, 135] on span "After collection (required)" at bounding box center [193, 139] width 73 height 8
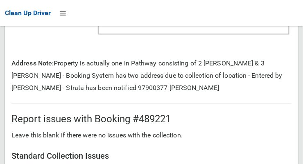
scroll to position [530, 0]
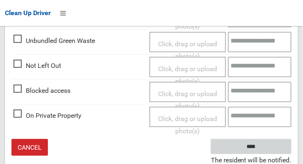
click at [249, 146] on input "****" at bounding box center [251, 146] width 81 height 15
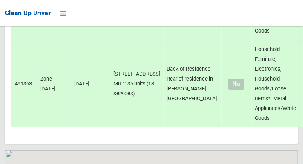
scroll to position [7823, 0]
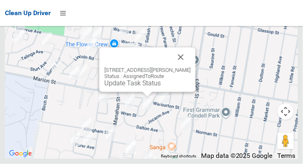
click at [186, 67] on button "Close" at bounding box center [181, 58] width 20 height 20
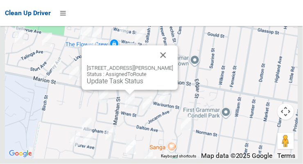
click at [170, 65] on button "Close" at bounding box center [164, 55] width 20 height 20
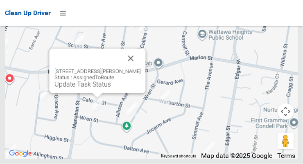
click at [141, 68] on button "Close" at bounding box center [131, 59] width 20 height 20
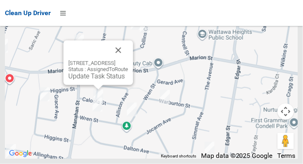
click at [128, 60] on button "Close" at bounding box center [119, 51] width 20 height 20
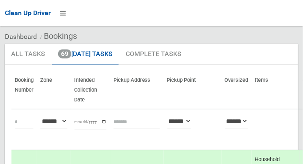
scroll to position [0, 0]
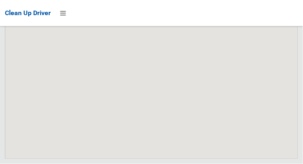
scroll to position [7823, 0]
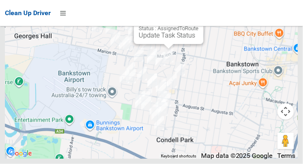
click at [162, 39] on link "Update Task Status" at bounding box center [167, 36] width 57 height 8
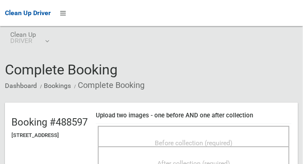
click at [192, 135] on div "Before collection (required)" at bounding box center [194, 142] width 174 height 15
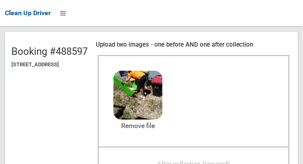
scroll to position [70, 0]
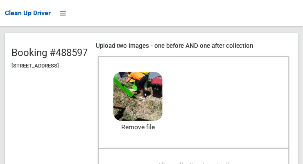
click at [217, 161] on span "After collection (required)" at bounding box center [193, 165] width 73 height 8
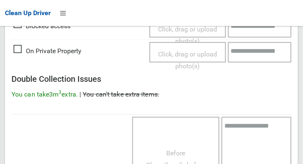
scroll to position [741, 0]
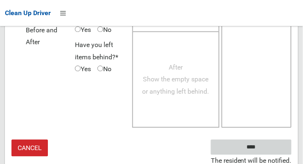
click at [251, 147] on input "****" at bounding box center [251, 147] width 81 height 15
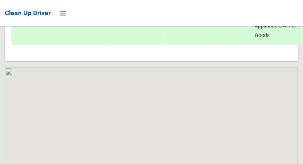
scroll to position [7824, 0]
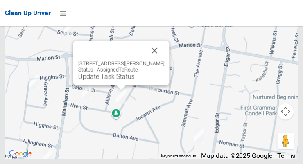
click at [164, 61] on button "Close" at bounding box center [155, 51] width 20 height 20
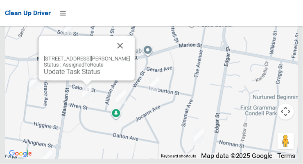
click at [130, 56] on button "Close" at bounding box center [121, 46] width 20 height 20
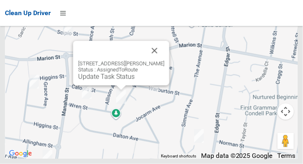
click at [120, 81] on link "Update Task Status" at bounding box center [106, 77] width 57 height 8
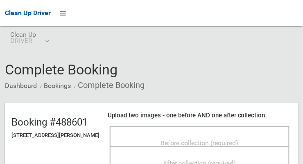
click at [194, 139] on span "Before collection (required)" at bounding box center [200, 143] width 78 height 8
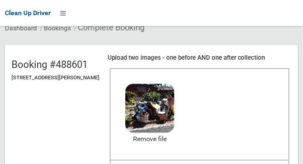
scroll to position [57, 0]
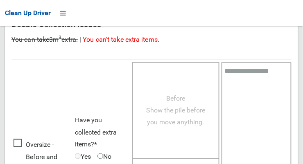
scroll to position [741, 0]
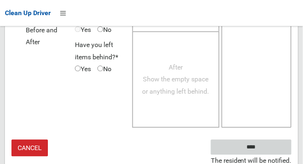
click at [252, 145] on input "****" at bounding box center [251, 147] width 81 height 15
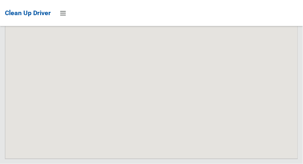
scroll to position [7756, 0]
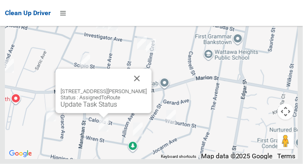
click at [102, 109] on link "Update Task Status" at bounding box center [89, 105] width 57 height 8
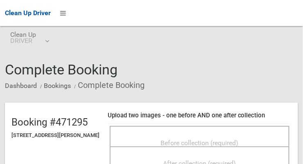
click at [200, 139] on span "Before collection (required)" at bounding box center [200, 143] width 78 height 8
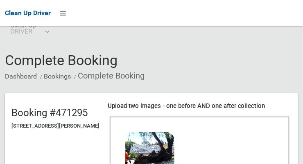
scroll to position [54, 0]
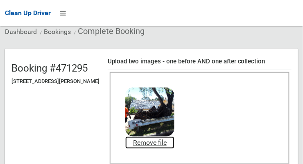
click at [175, 144] on link "Remove file" at bounding box center [149, 143] width 49 height 12
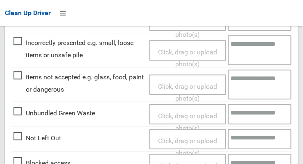
scroll to position [278, 0]
click at [22, 78] on span "Items not accepted e.g. glass, food, paint or dangerous" at bounding box center [80, 83] width 132 height 24
click at [198, 83] on span "Click, drag or upload photo(s)" at bounding box center [187, 93] width 59 height 20
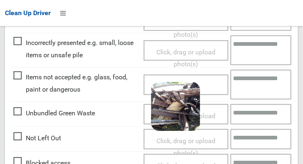
click at [257, 86] on textarea at bounding box center [261, 85] width 61 height 30
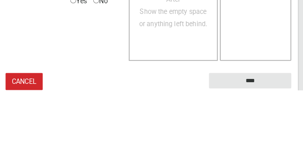
scroll to position [616, 0]
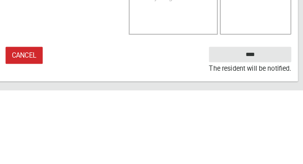
type textarea "**********"
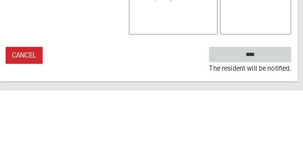
click at [245, 129] on input "****" at bounding box center [251, 129] width 81 height 15
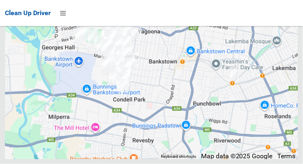
scroll to position [7756, 0]
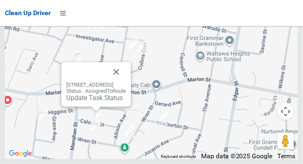
click at [94, 102] on link "Update Task Status" at bounding box center [94, 98] width 57 height 8
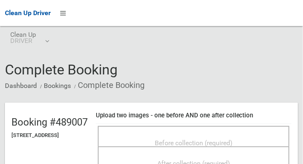
click at [227, 135] on div "Before collection (required)" at bounding box center [194, 142] width 174 height 15
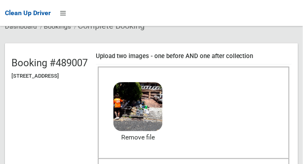
scroll to position [68, 0]
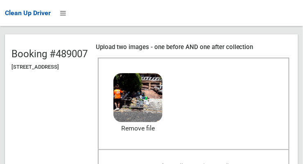
click at [209, 163] on span "After collection (required)" at bounding box center [193, 167] width 73 height 8
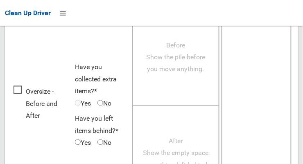
scroll to position [741, 0]
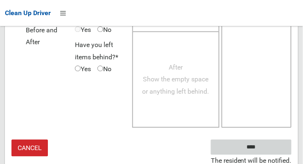
click at [264, 148] on input "****" at bounding box center [251, 147] width 81 height 15
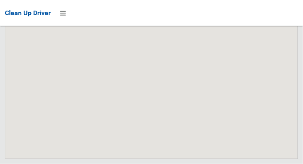
scroll to position [7756, 0]
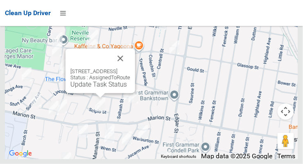
click at [130, 68] on button "Close" at bounding box center [121, 59] width 20 height 20
click at [106, 89] on link "Update Task Status" at bounding box center [98, 85] width 57 height 8
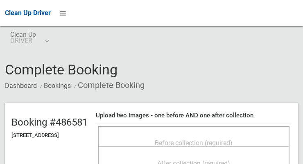
click at [152, 135] on div "Before collection (required)" at bounding box center [194, 142] width 174 height 15
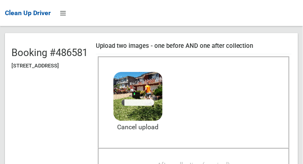
scroll to position [126, 0]
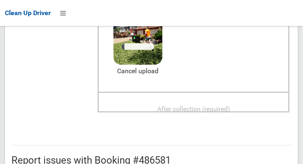
click at [224, 112] on span "After collection (required)" at bounding box center [193, 109] width 73 height 8
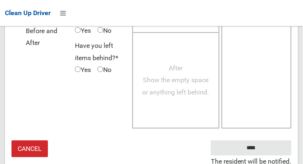
scroll to position [739, 0]
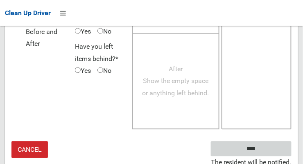
click at [264, 152] on input "****" at bounding box center [251, 148] width 81 height 15
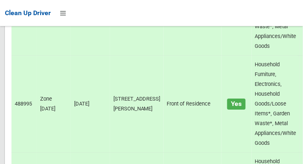
scroll to position [7756, 0]
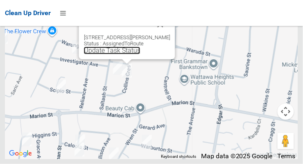
click at [131, 55] on link "Update Task Status" at bounding box center [112, 51] width 57 height 8
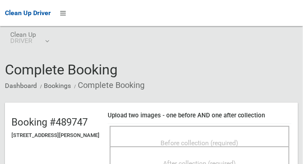
click at [224, 139] on span "Before collection (required)" at bounding box center [200, 143] width 78 height 8
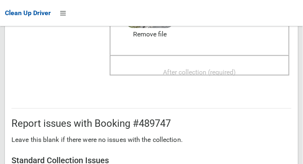
scroll to position [162, 0]
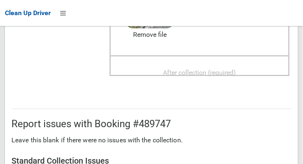
click at [223, 69] on span "After collection (required)" at bounding box center [200, 73] width 73 height 8
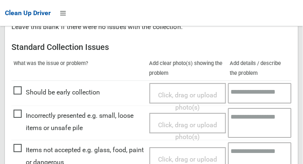
scroll to position [741, 0]
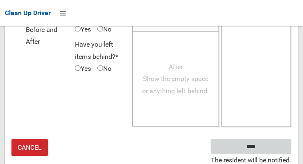
click at [249, 146] on input "****" at bounding box center [251, 147] width 81 height 15
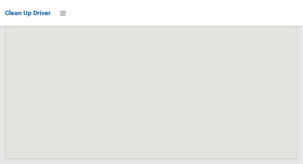
scroll to position [7756, 0]
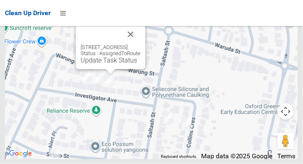
click at [100, 64] on link "Update Task Status" at bounding box center [109, 61] width 57 height 8
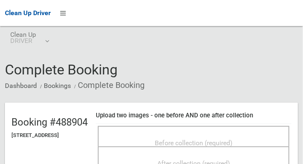
click at [217, 139] on span "Before collection (required)" at bounding box center [194, 143] width 78 height 8
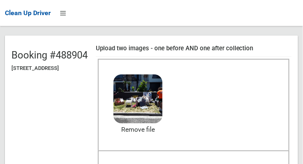
scroll to position [68, 0]
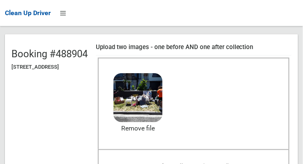
click at [221, 163] on span "After collection (required)" at bounding box center [193, 167] width 73 height 8
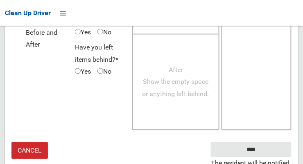
scroll to position [741, 0]
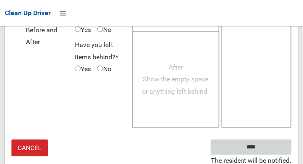
click at [267, 148] on input "****" at bounding box center [251, 147] width 81 height 15
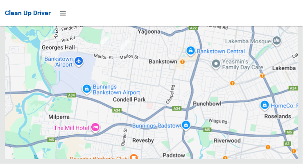
scroll to position [7691, 0]
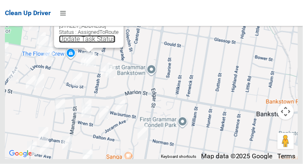
click at [79, 43] on link "Update Task Status" at bounding box center [87, 39] width 57 height 8
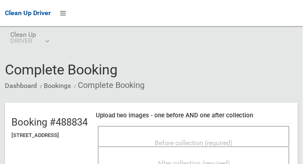
click at [242, 135] on div "Before collection (required)" at bounding box center [194, 142] width 174 height 15
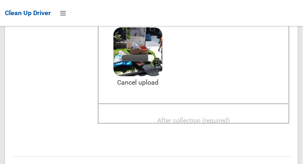
scroll to position [114, 0]
click at [220, 117] on span "After collection (required)" at bounding box center [193, 121] width 73 height 8
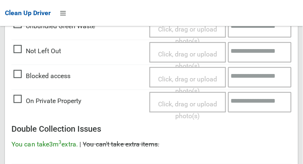
scroll to position [741, 0]
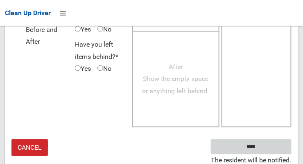
click at [264, 147] on input "****" at bounding box center [251, 147] width 81 height 15
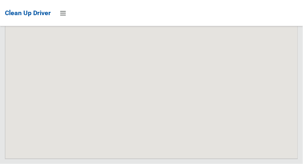
scroll to position [7756, 0]
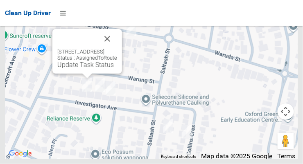
click at [61, 69] on link "Update Task Status" at bounding box center [85, 65] width 57 height 8
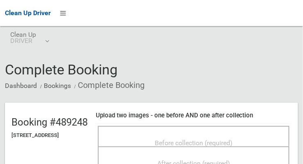
click at [233, 139] on span "Before collection (required)" at bounding box center [194, 143] width 78 height 8
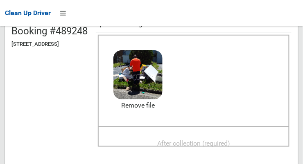
scroll to position [91, 0]
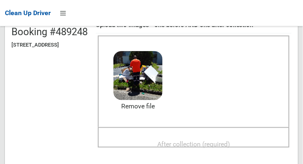
click at [216, 140] on span "After collection (required)" at bounding box center [193, 144] width 73 height 8
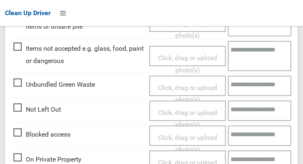
scroll to position [741, 0]
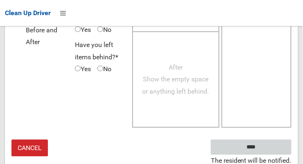
click at [264, 145] on input "****" at bounding box center [251, 147] width 81 height 15
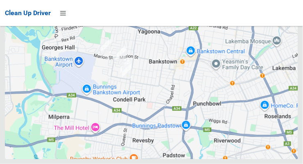
scroll to position [7756, 0]
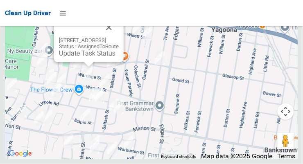
click at [119, 37] on button "Close" at bounding box center [109, 28] width 20 height 20
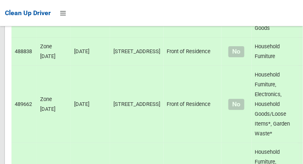
scroll to position [0, 0]
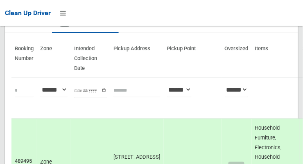
scroll to position [82, 0]
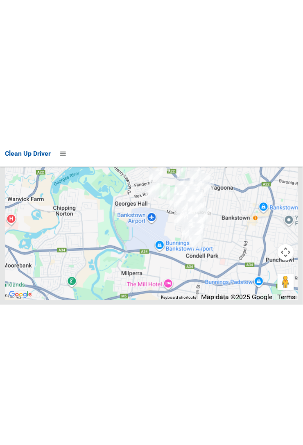
scroll to position [7493, 0]
